Goal: Task Accomplishment & Management: Use online tool/utility

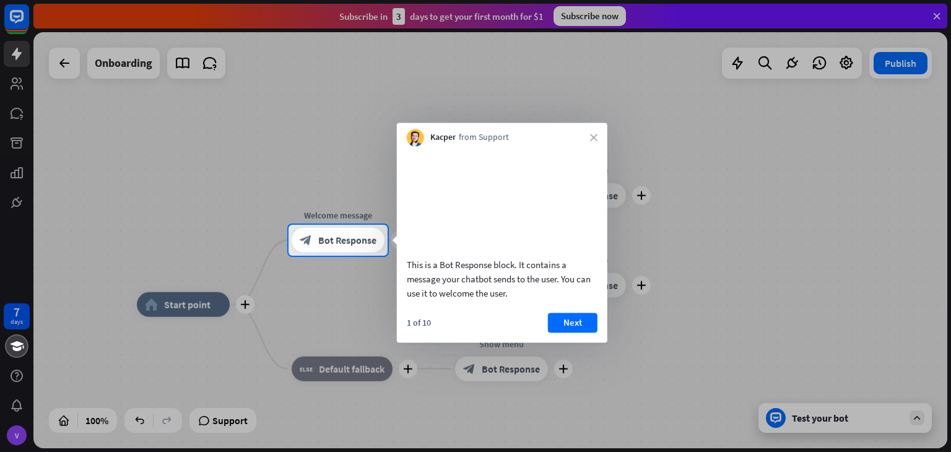
click at [379, 164] on div at bounding box center [475, 112] width 951 height 225
drag, startPoint x: 606, startPoint y: 124, endPoint x: 598, endPoint y: 131, distance: 10.5
click at [604, 128] on div "Kacper from Support close" at bounding box center [502, 135] width 210 height 24
click at [587, 136] on div "Kacper from Support close" at bounding box center [502, 135] width 210 height 24
click at [597, 129] on div "Kacper from Support close" at bounding box center [502, 135] width 210 height 24
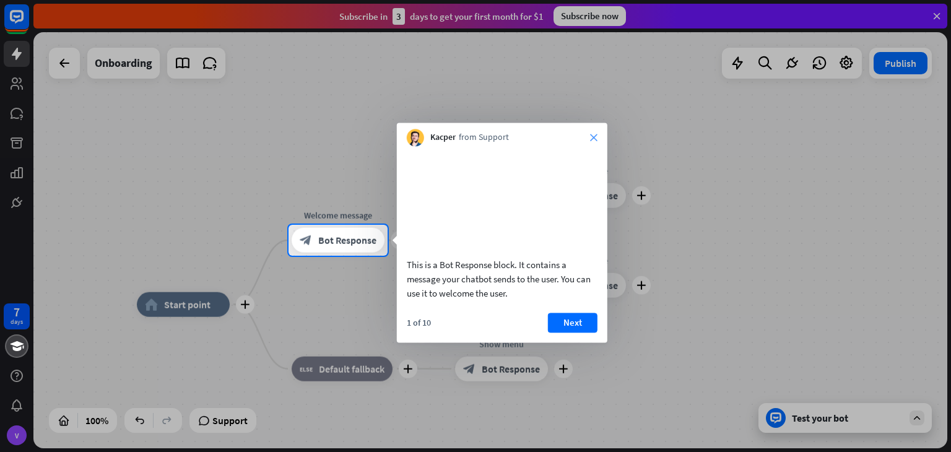
click at [593, 134] on icon "close" at bounding box center [593, 137] width 7 height 7
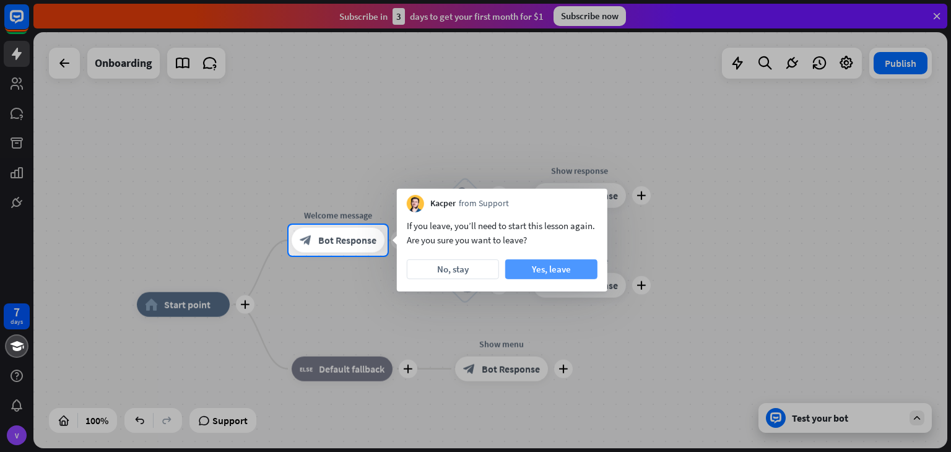
click at [528, 267] on button "Yes, leave" at bounding box center [551, 269] width 92 height 20
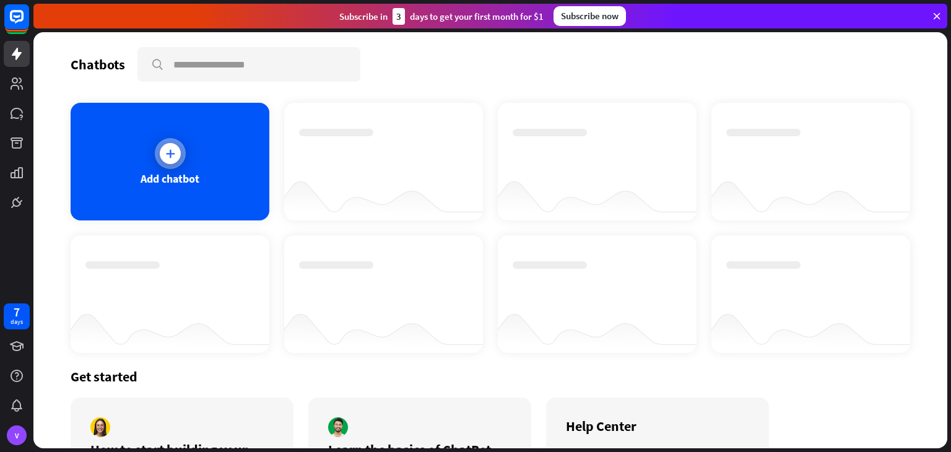
click at [164, 159] on div at bounding box center [170, 153] width 21 height 21
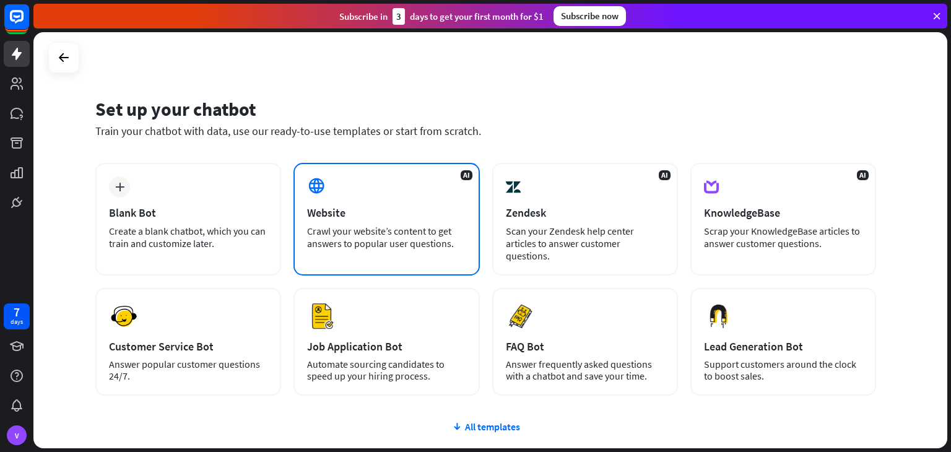
click at [382, 216] on div "Website" at bounding box center [386, 212] width 158 height 14
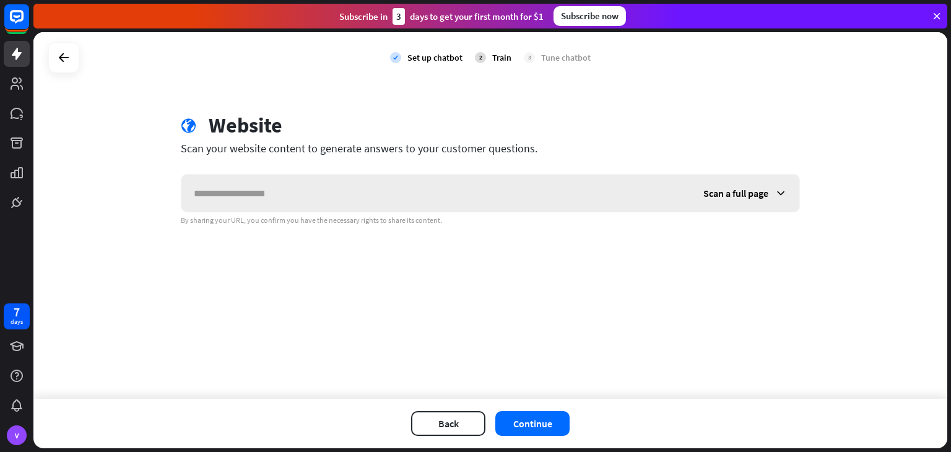
click at [374, 206] on input "text" at bounding box center [435, 193] width 509 height 37
type input "*"
type input "**********"
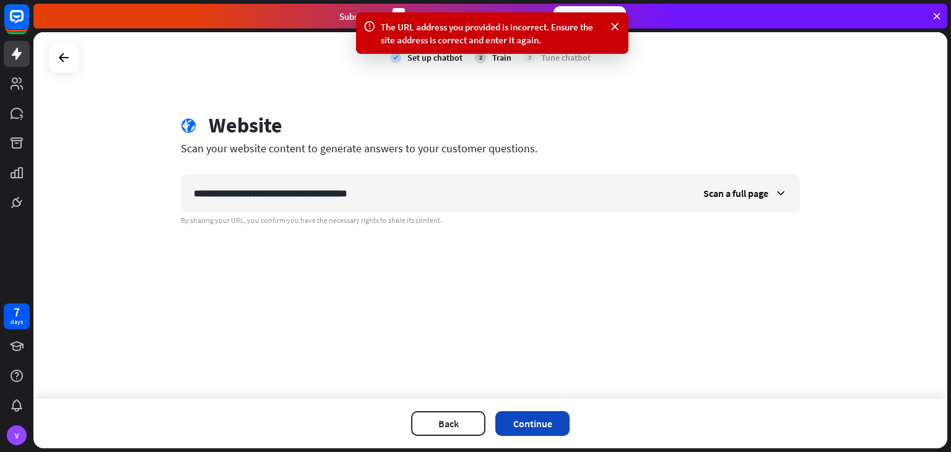
click at [525, 433] on button "Continue" at bounding box center [532, 423] width 74 height 25
click at [21, 96] on link at bounding box center [17, 84] width 26 height 26
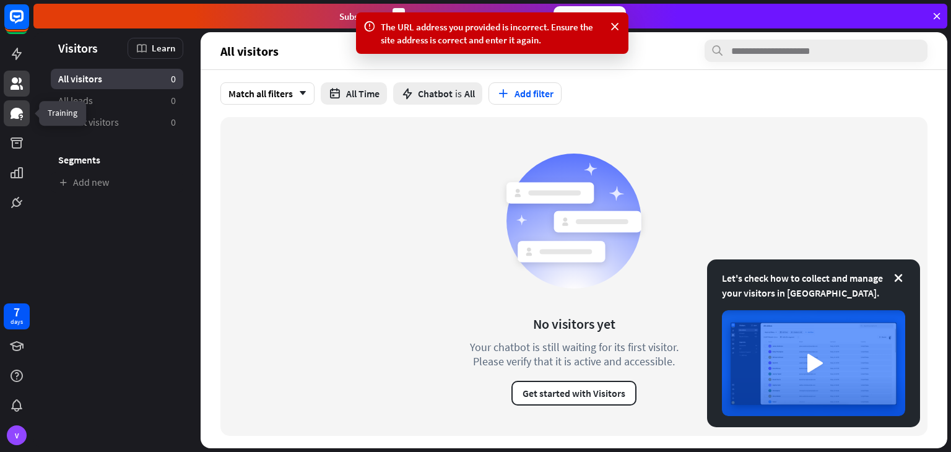
click at [7, 124] on link at bounding box center [17, 113] width 26 height 26
